Goal: Transaction & Acquisition: Obtain resource

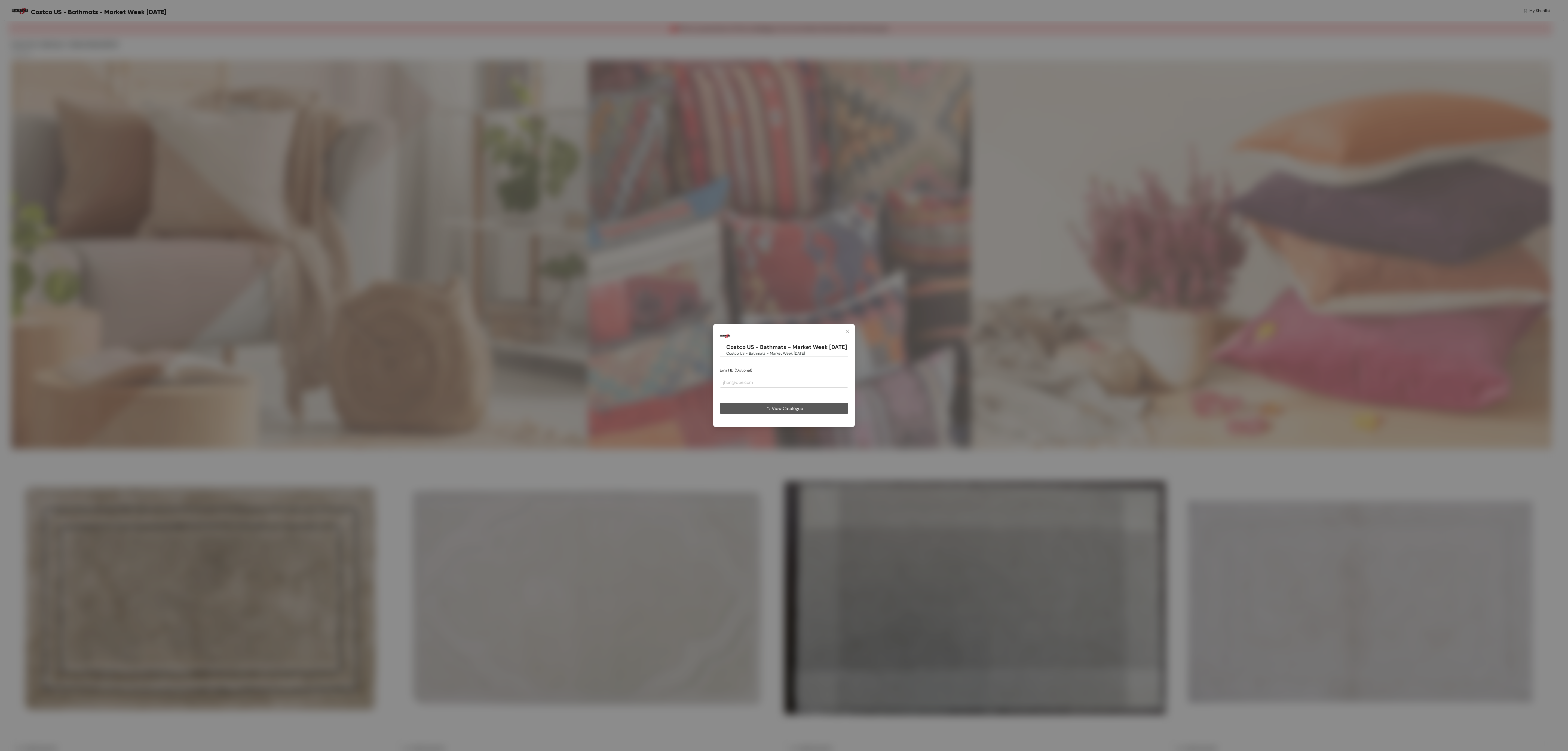
click at [791, 412] on span "View Catalogue" at bounding box center [787, 408] width 32 height 6
click at [785, 409] on span "View Catalogue" at bounding box center [784, 408] width 32 height 6
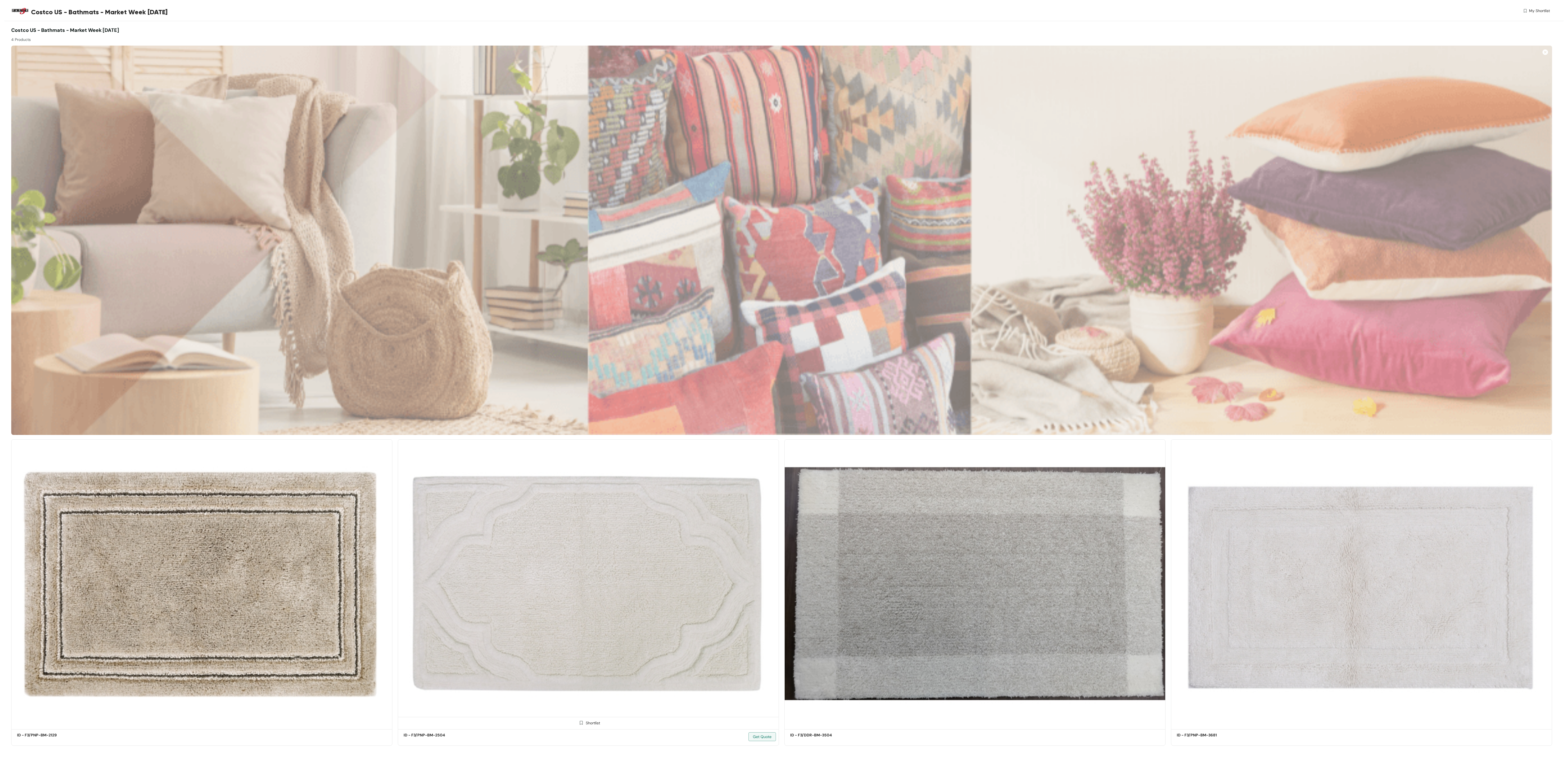
scroll to position [21, 0]
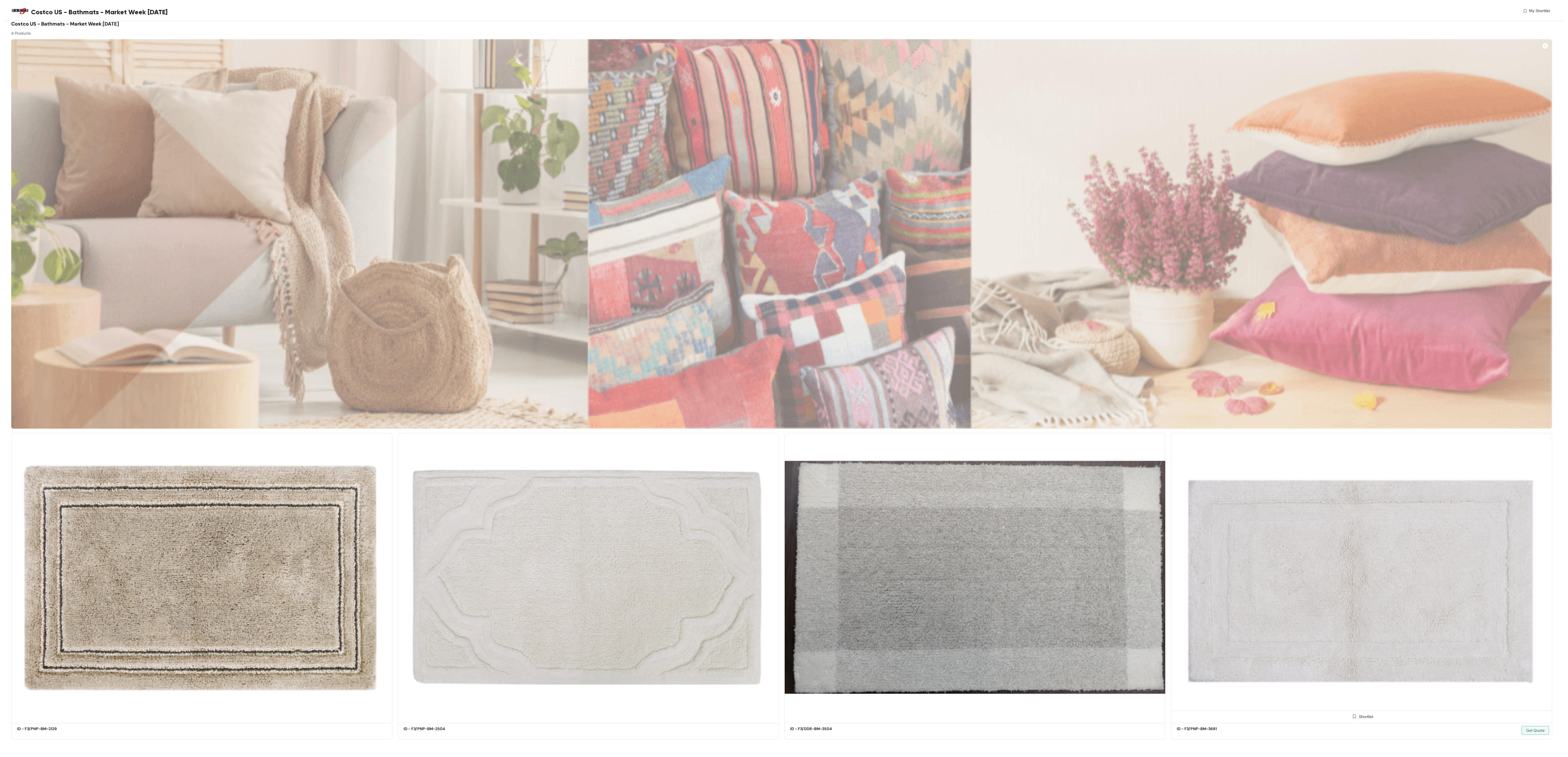
click at [1233, 729] on div "ID - F3/PNP-BM-3681 Get Quote" at bounding box center [1362, 732] width 370 height 13
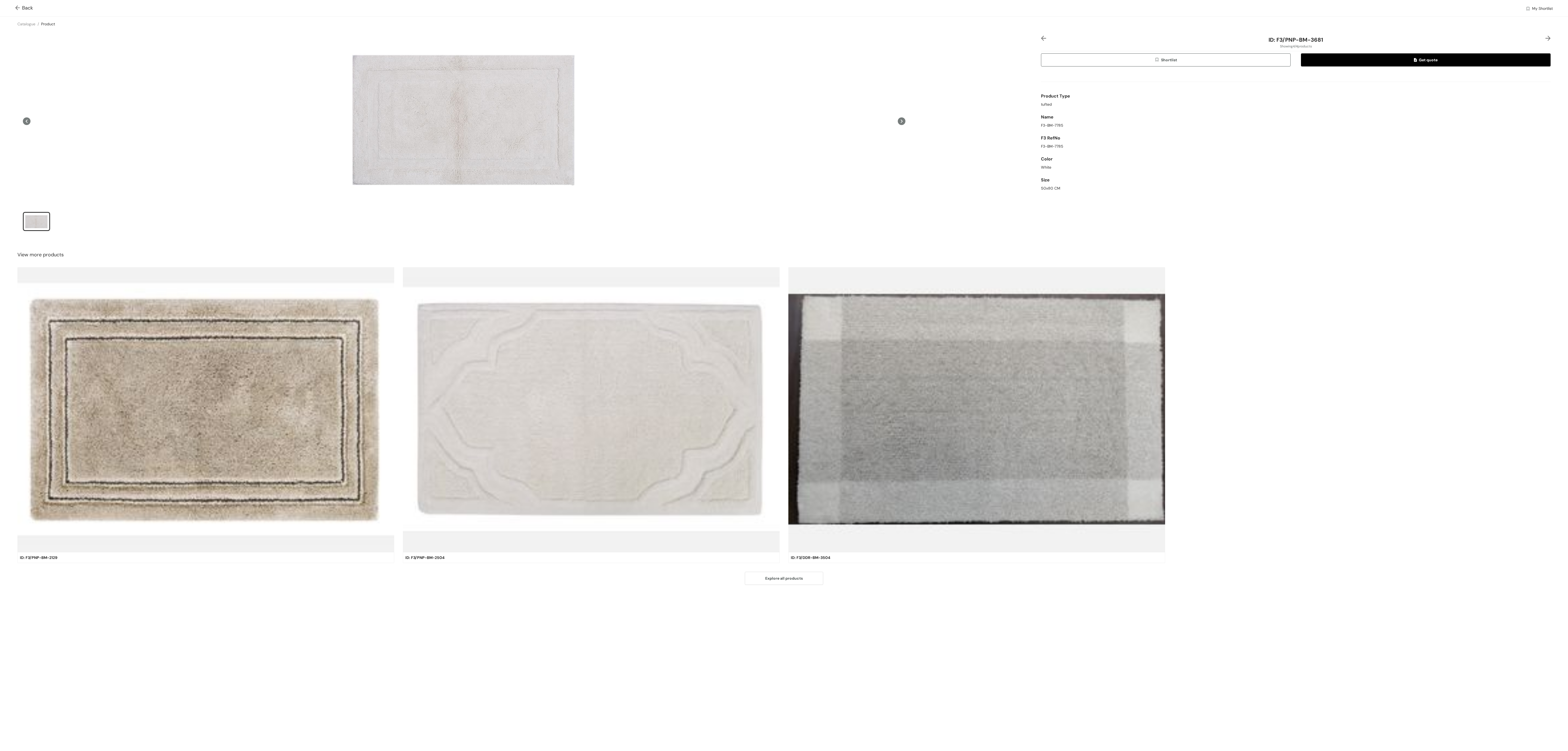
click at [688, 217] on ul at bounding box center [463, 222] width 882 height 20
click at [1541, 8] on span "My Shortlist" at bounding box center [1542, 9] width 20 height 6
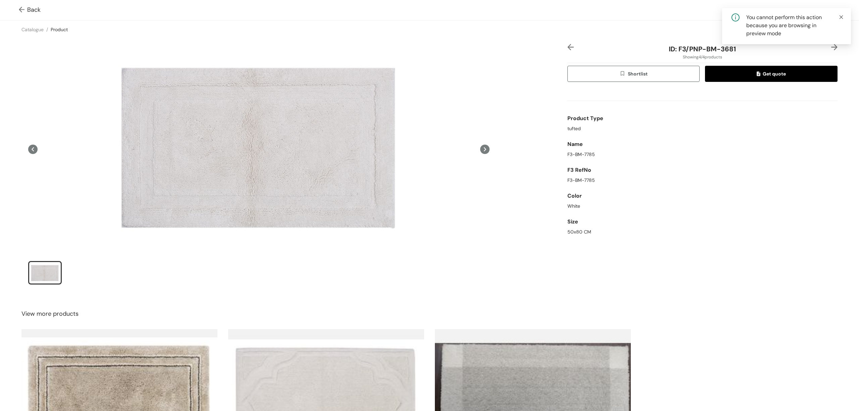
click at [842, 16] on icon "close" at bounding box center [841, 17] width 5 height 5
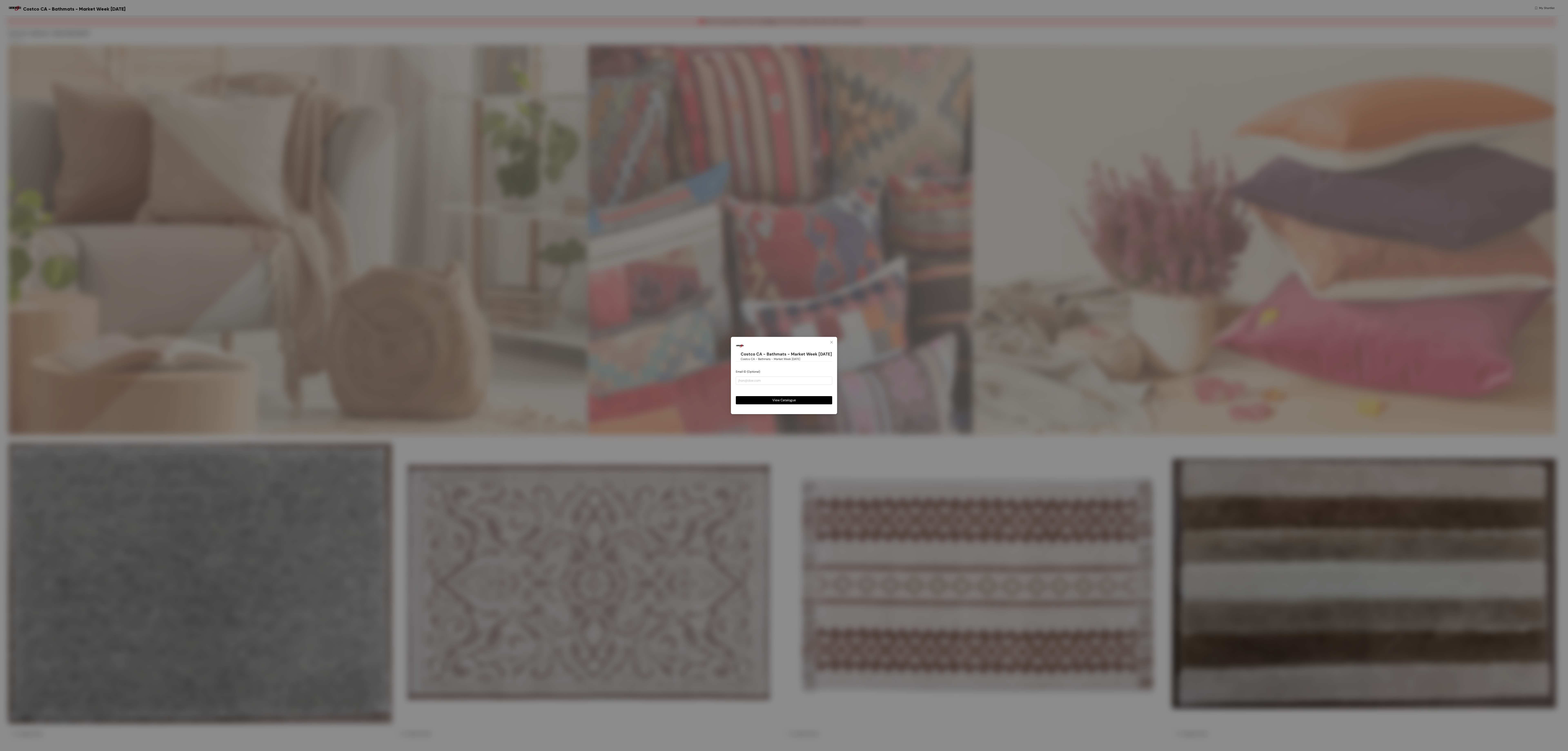
click at [810, 404] on button "View Catalogue" at bounding box center [784, 400] width 96 height 8
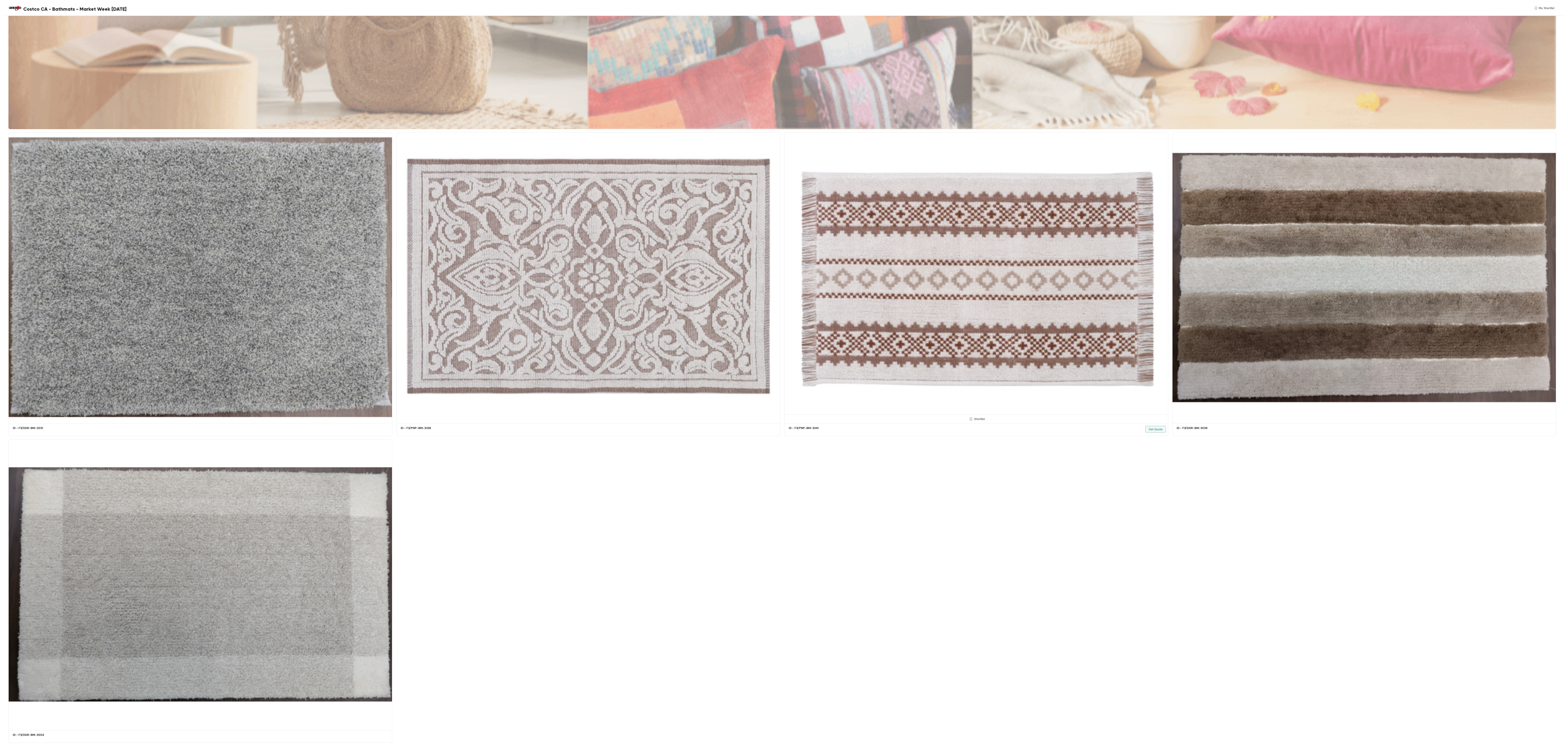
scroll to position [308, 0]
